Goal: Information Seeking & Learning: Learn about a topic

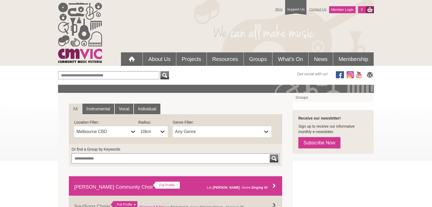
scroll to position [55, 0]
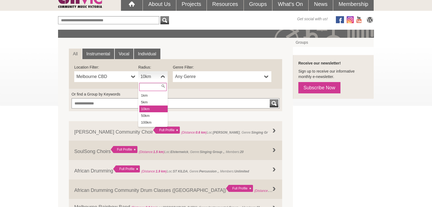
click at [161, 77] on b at bounding box center [163, 76] width 4 height 11
click at [148, 122] on li "100km" at bounding box center [153, 122] width 28 height 7
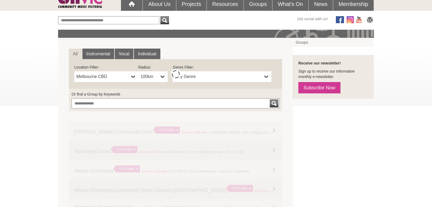
click at [204, 76] on span "Any Genre" at bounding box center [218, 77] width 87 height 6
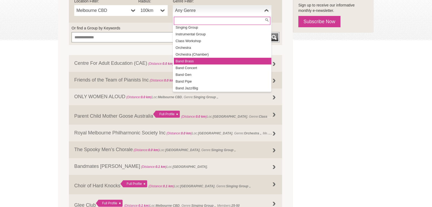
scroll to position [24, 0]
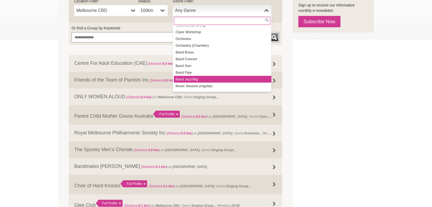
click at [184, 80] on li "Band Jazz/Big" at bounding box center [223, 79] width 98 height 7
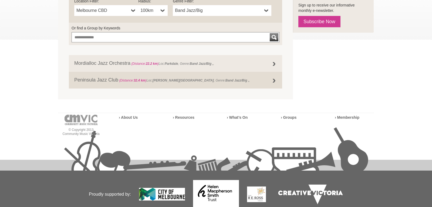
scroll to position [94, 0]
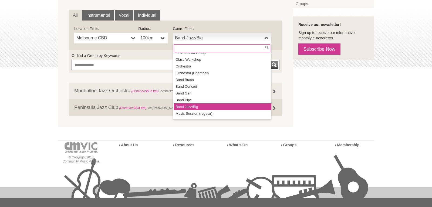
click at [209, 36] on span "Band Jazz/Big" at bounding box center [218, 38] width 87 height 6
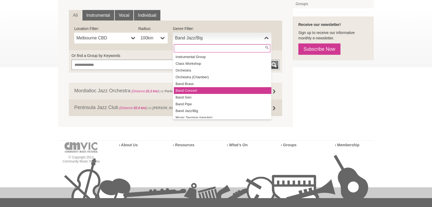
click at [199, 89] on li "Band Concert" at bounding box center [223, 90] width 98 height 7
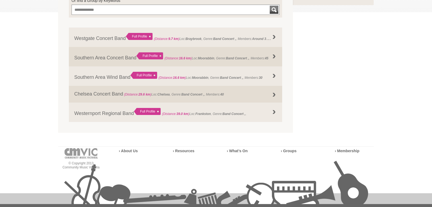
scroll to position [121, 0]
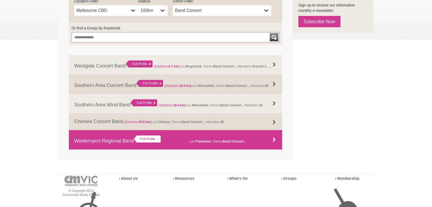
click at [85, 136] on link "Westernport Regional Band Full Profile (Distance: 39.0 km ) Loc: Frankston , Ge…" at bounding box center [176, 139] width 214 height 19
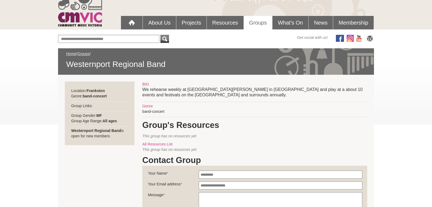
scroll to position [28, 0]
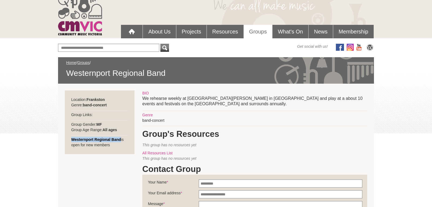
drag, startPoint x: 72, startPoint y: 140, endPoint x: 121, endPoint y: 139, distance: 49.2
click at [121, 139] on div "Location: Frankston Genre: band-concert Group Links: Group Gender: MF Group Age…" at bounding box center [100, 123] width 70 height 64
copy strong "Westernport Regional Band"
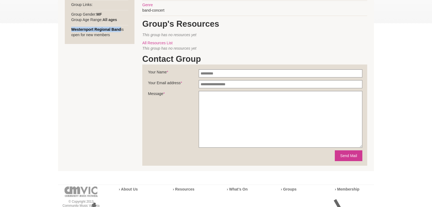
scroll to position [55, 0]
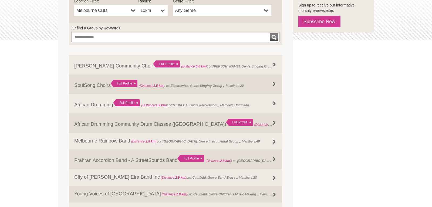
scroll to position [20, 0]
click at [165, 9] on b at bounding box center [163, 10] width 4 height 11
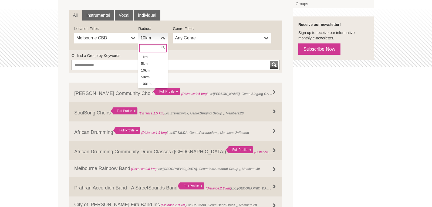
scroll to position [0, 0]
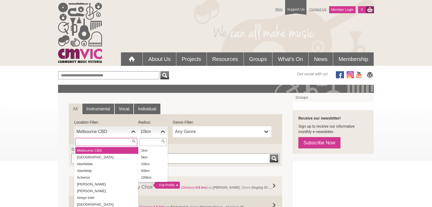
click at [134, 131] on b at bounding box center [133, 131] width 4 height 11
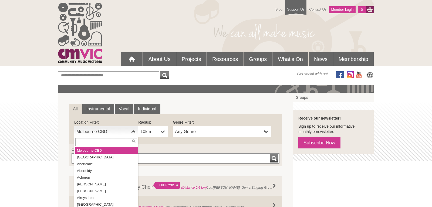
click at [163, 131] on b at bounding box center [163, 131] width 4 height 11
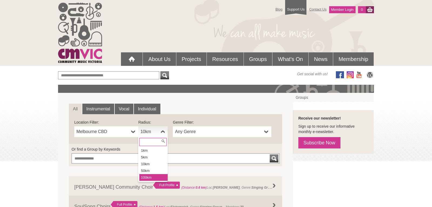
click at [145, 176] on li "100km" at bounding box center [153, 177] width 28 height 7
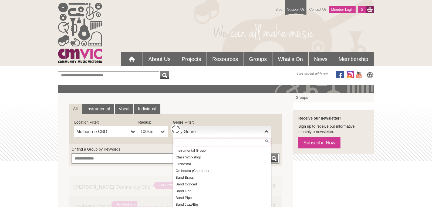
click at [211, 131] on span "Any Genre" at bounding box center [218, 132] width 87 height 6
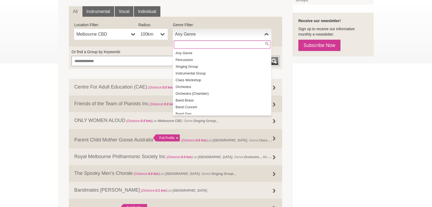
scroll to position [94, 0]
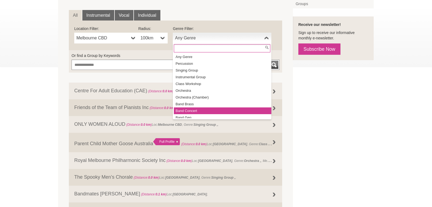
click at [204, 109] on li "Band Concert" at bounding box center [223, 111] width 98 height 7
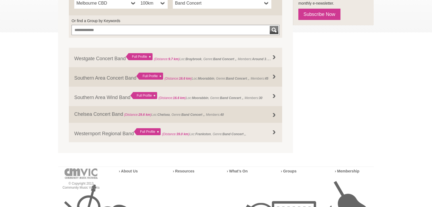
scroll to position [121, 0]
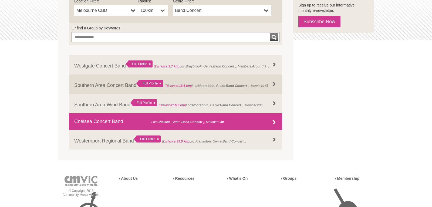
click at [120, 121] on link "Chelsea Concert Band (Distance: 29.6 km ) Loc: [GEOGRAPHIC_DATA] , Genre: Band …" at bounding box center [176, 122] width 214 height 17
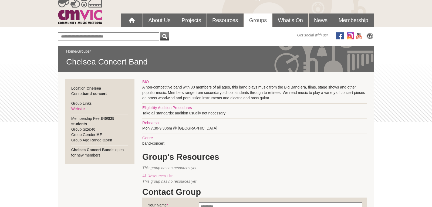
scroll to position [28, 0]
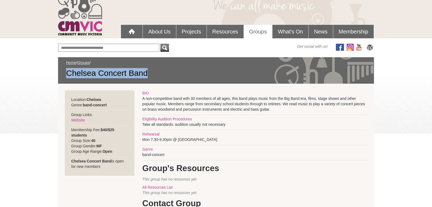
drag, startPoint x: 66, startPoint y: 70, endPoint x: 151, endPoint y: 79, distance: 85.9
click at [151, 79] on div "Home / Groups / Chelsea Concert Band" at bounding box center [216, 70] width 316 height 26
copy span "Chelsea Concert Band"
